Goal: Task Accomplishment & Management: Manage account settings

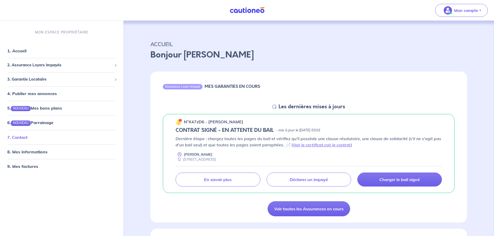
click at [25, 137] on link "7. Contact" at bounding box center [17, 137] width 20 height 5
click at [251, 12] on img at bounding box center [246, 10] width 39 height 6
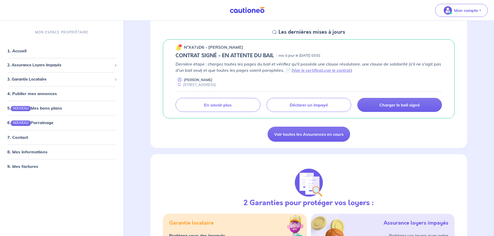
scroll to position [26, 0]
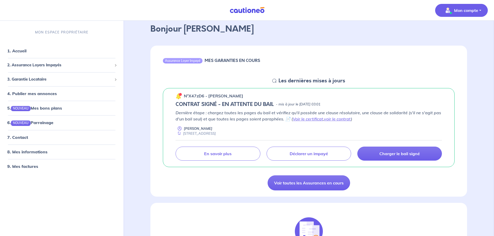
click at [458, 5] on button "Mon compte" at bounding box center [461, 10] width 53 height 13
click at [459, 34] on link "Mes informations" at bounding box center [456, 32] width 42 height 8
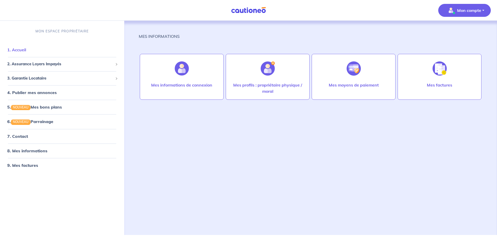
click at [26, 52] on link "1. Accueil" at bounding box center [16, 49] width 19 height 5
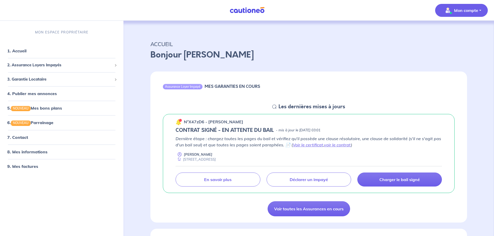
click at [455, 7] on p "Mon compte" at bounding box center [466, 10] width 24 height 6
click at [458, 30] on link "Mes informations" at bounding box center [456, 32] width 42 height 8
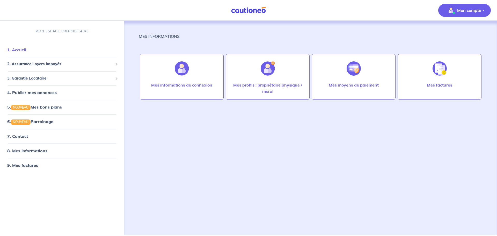
click at [26, 49] on link "1. Accueil" at bounding box center [16, 49] width 19 height 5
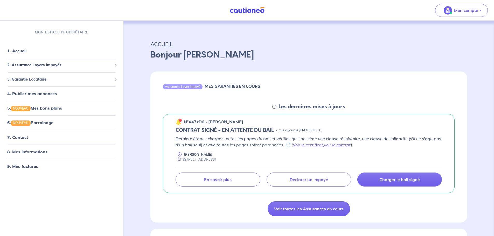
click at [393, 98] on div "Assurance Loyer Impayé MES GARANTIES EN COURS" at bounding box center [308, 88] width 316 height 32
click at [331, 90] on div "Assurance Loyer Impayé MES GARANTIES EN COURS" at bounding box center [308, 88] width 316 height 32
click at [51, 67] on span "2. Assurance Loyers Impayés" at bounding box center [59, 65] width 105 height 6
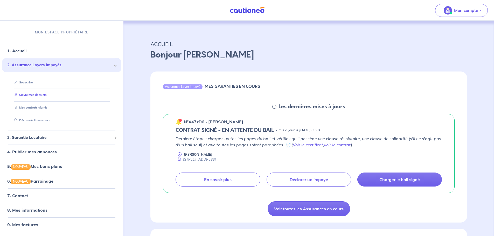
click at [31, 93] on link "Suivre mes dossiers" at bounding box center [29, 95] width 34 height 4
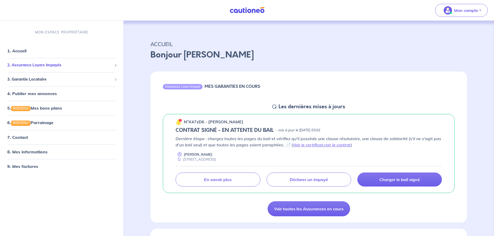
click at [30, 67] on span "2. Assurance Loyers Impayés" at bounding box center [59, 65] width 105 height 6
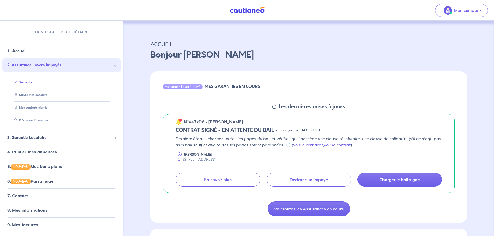
click at [30, 81] on link "Souscrire" at bounding box center [22, 83] width 20 height 4
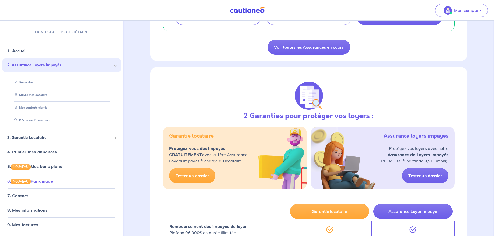
scroll to position [181, 0]
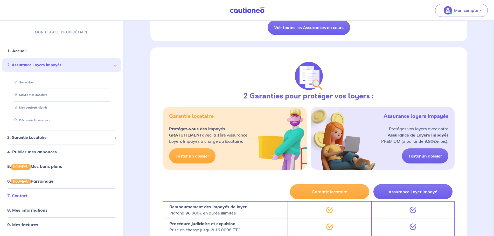
click at [27, 196] on link "7. Contact" at bounding box center [17, 195] width 20 height 5
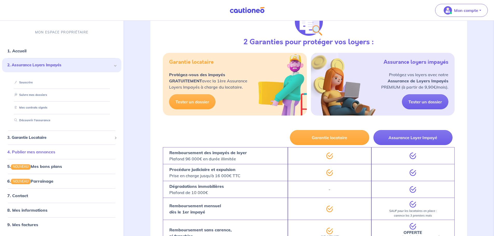
scroll to position [259, 0]
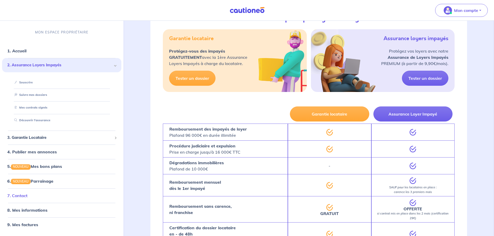
click at [27, 195] on link "7. Contact" at bounding box center [17, 195] width 20 height 5
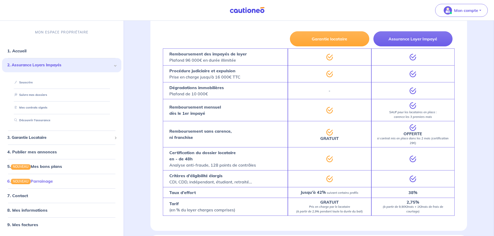
scroll to position [337, 0]
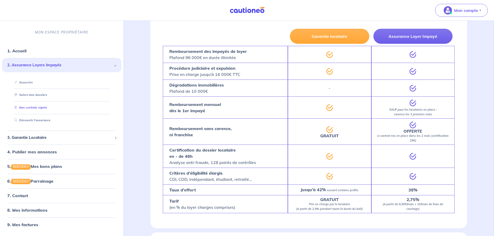
click at [46, 106] on link "Mes contrats signés" at bounding box center [29, 108] width 35 height 4
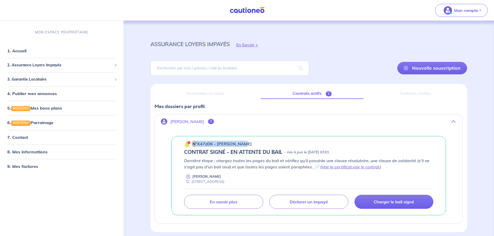
drag, startPoint x: 242, startPoint y: 144, endPoint x: 193, endPoint y: 143, distance: 49.5
click at [193, 143] on div "n°X47zD6 - [PERSON_NAME]" at bounding box center [308, 143] width 249 height 7
copy p "n°X47zD6 - [PERSON_NAME]"
click at [26, 166] on link "9. Mes factures" at bounding box center [22, 166] width 30 height 5
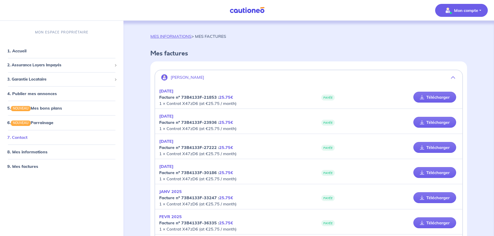
click at [20, 137] on link "7. Contact" at bounding box center [17, 137] width 20 height 5
